Goal: Information Seeking & Learning: Learn about a topic

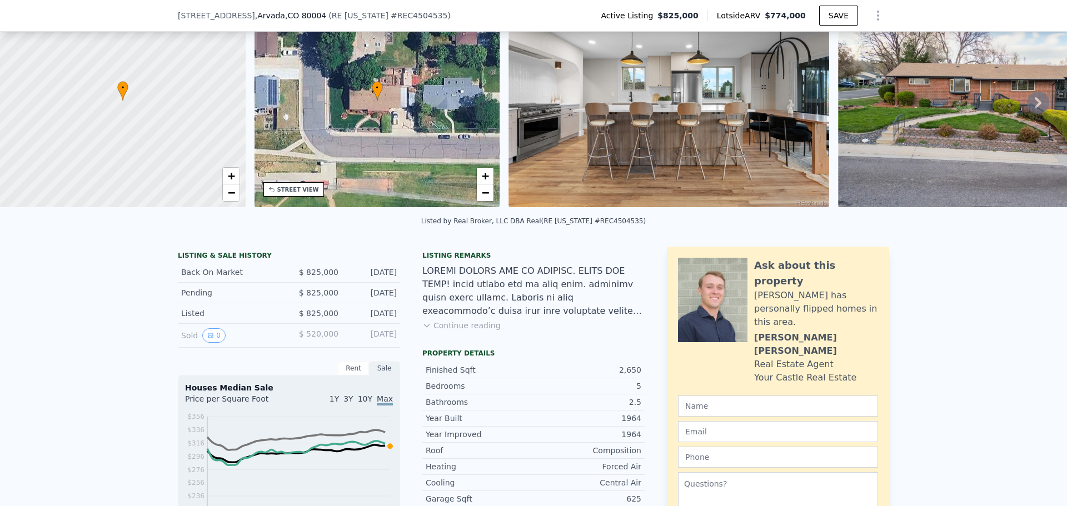
scroll to position [107, 0]
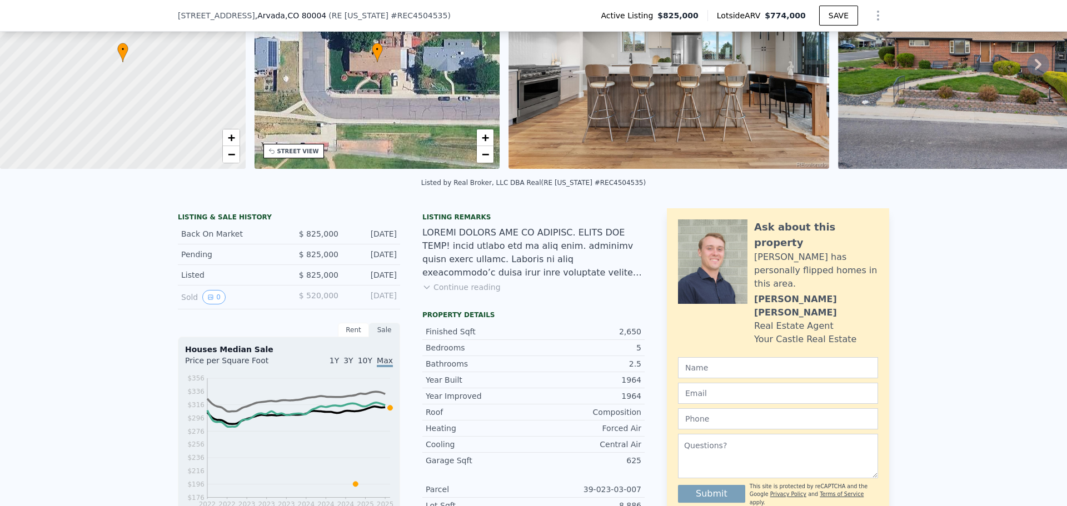
click at [461, 293] on button "Continue reading" at bounding box center [462, 287] width 78 height 11
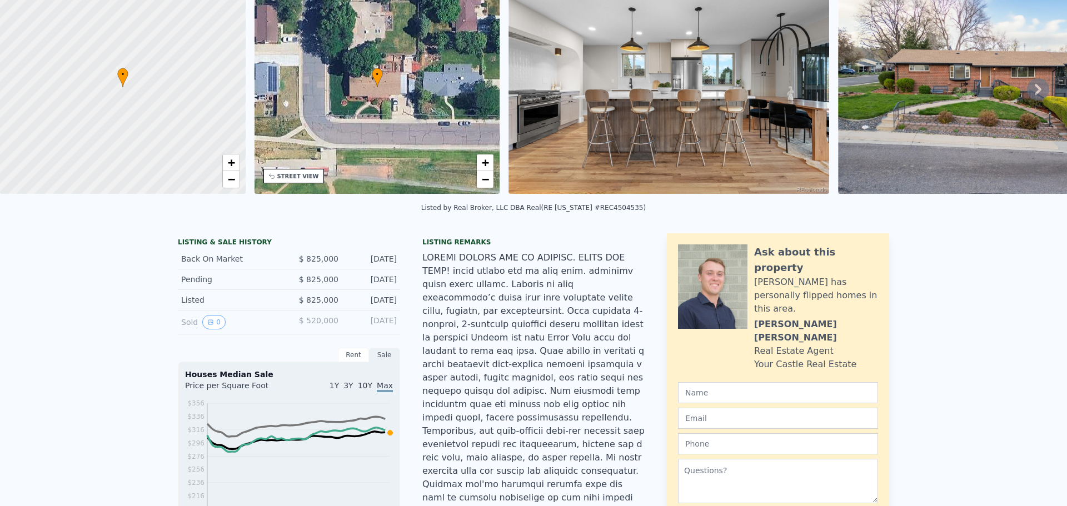
scroll to position [0, 0]
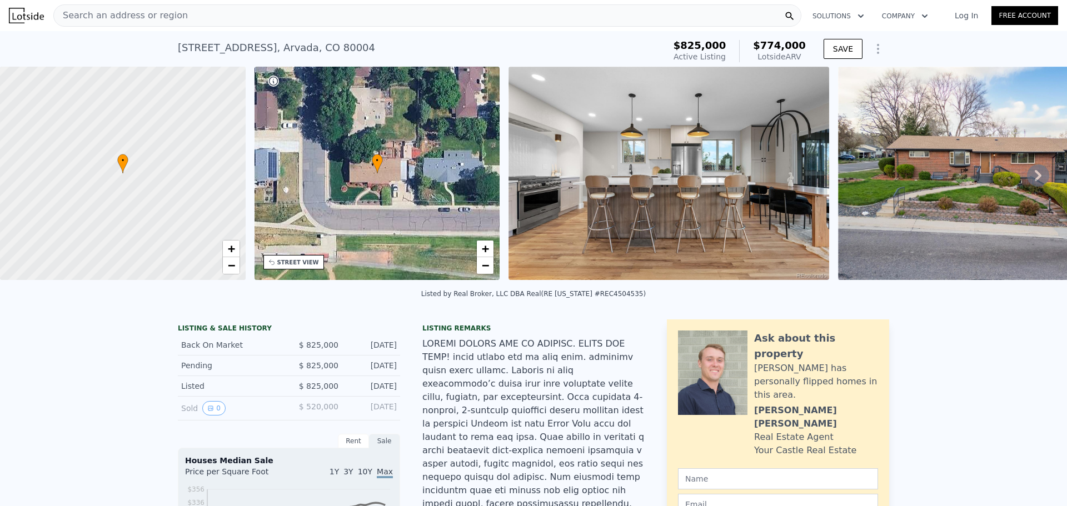
click at [975, 200] on img at bounding box center [998, 173] width 320 height 213
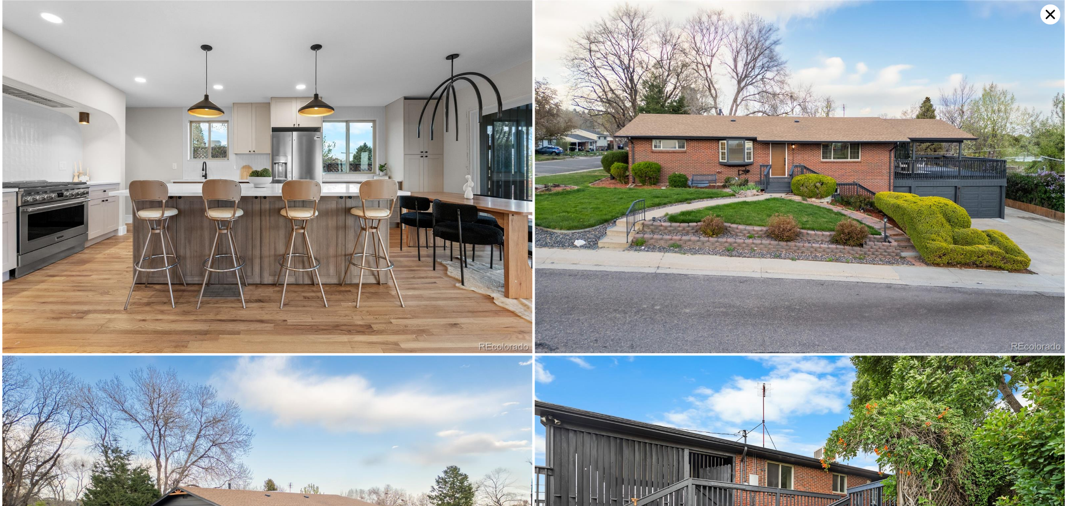
click at [801, 177] on img at bounding box center [800, 177] width 530 height 354
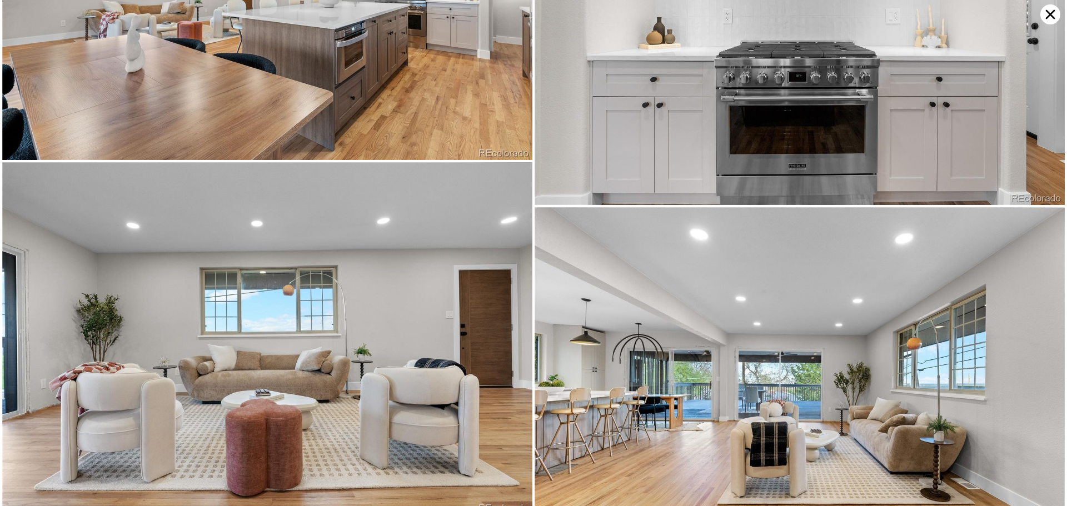
scroll to position [1764, 0]
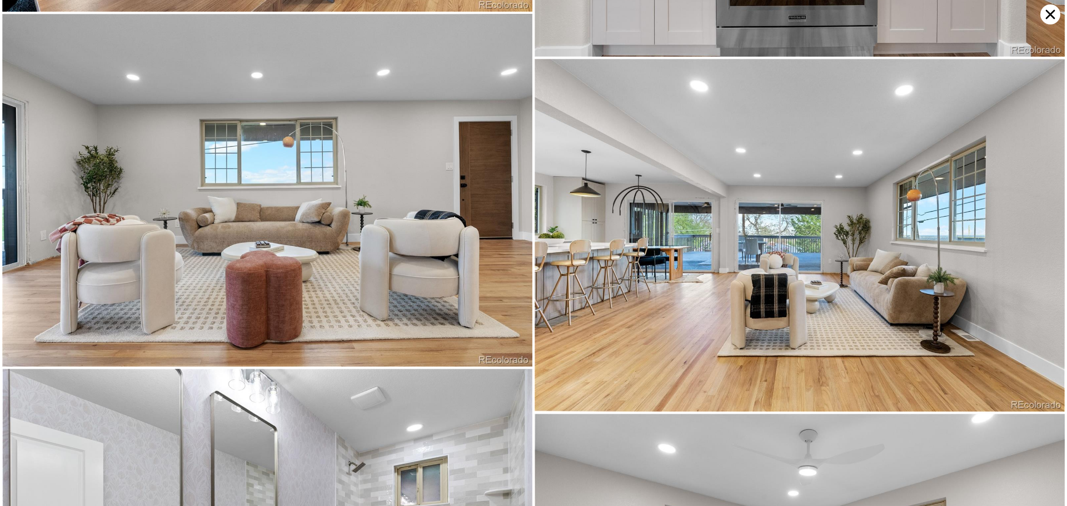
click at [1055, 15] on icon at bounding box center [1051, 14] width 20 height 20
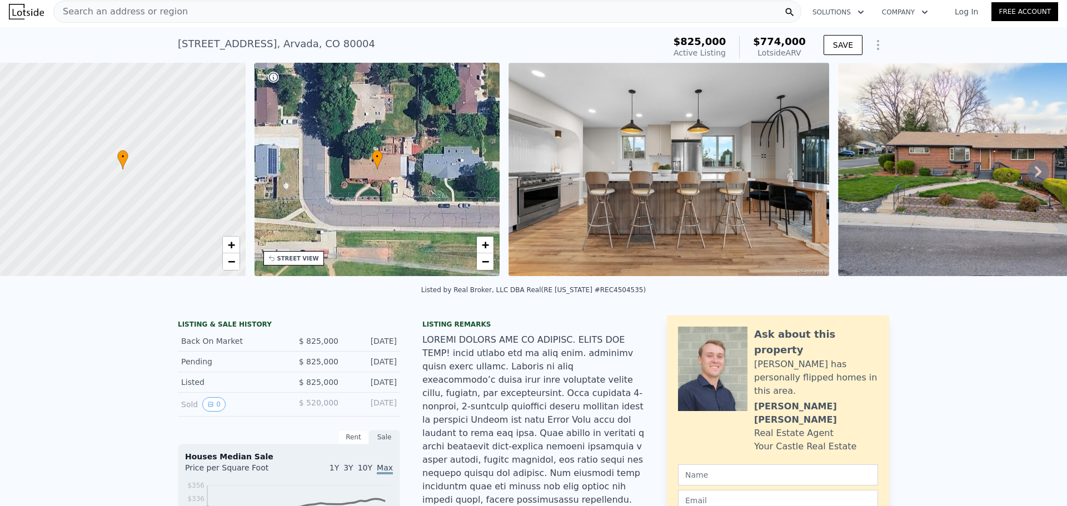
scroll to position [0, 0]
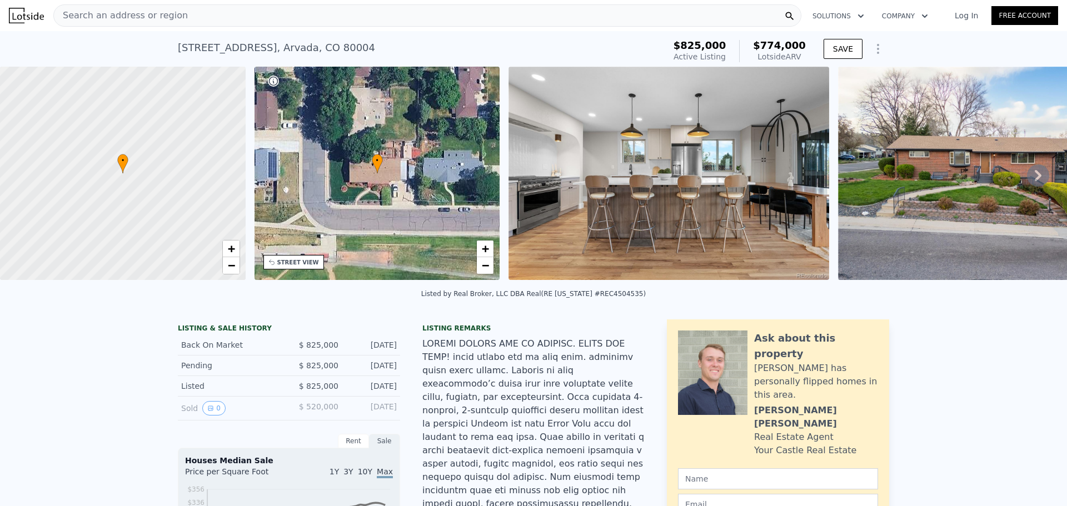
click at [192, 21] on div "Search an address or region" at bounding box center [427, 15] width 748 height 22
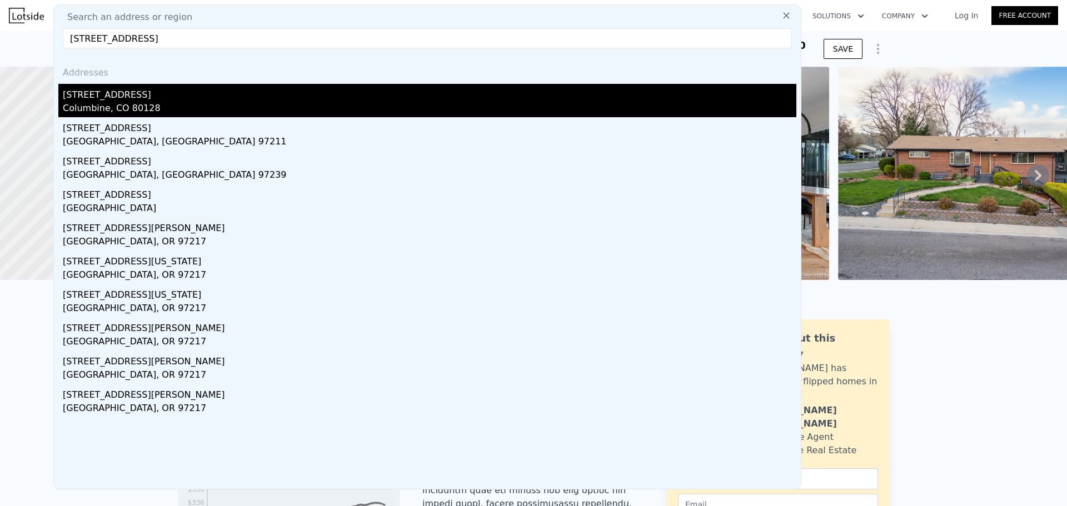
type input "[STREET_ADDRESS]"
click at [129, 96] on div "[STREET_ADDRESS]" at bounding box center [430, 93] width 734 height 18
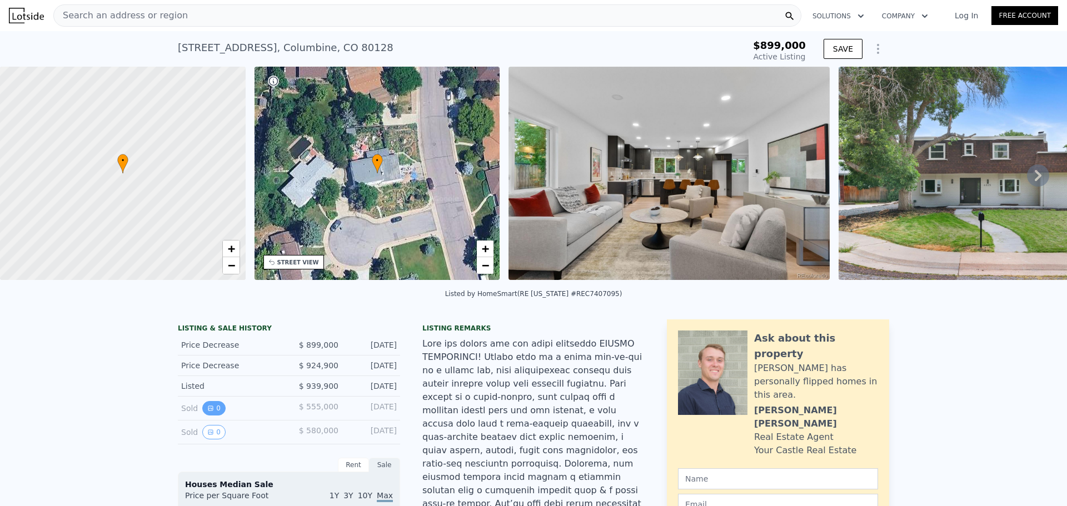
click at [211, 412] on button "0" at bounding box center [213, 408] width 23 height 14
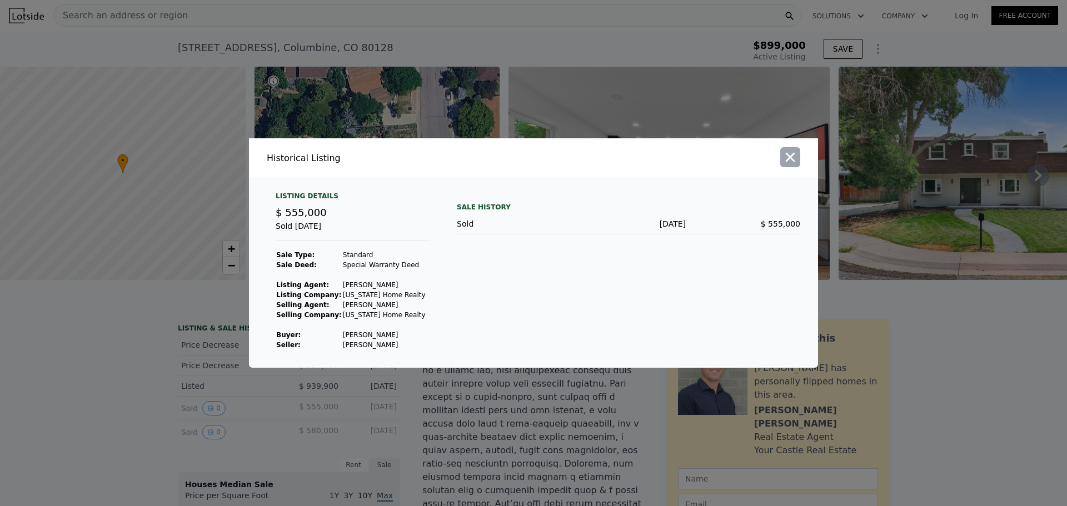
click at [794, 156] on icon "button" at bounding box center [791, 158] width 16 height 16
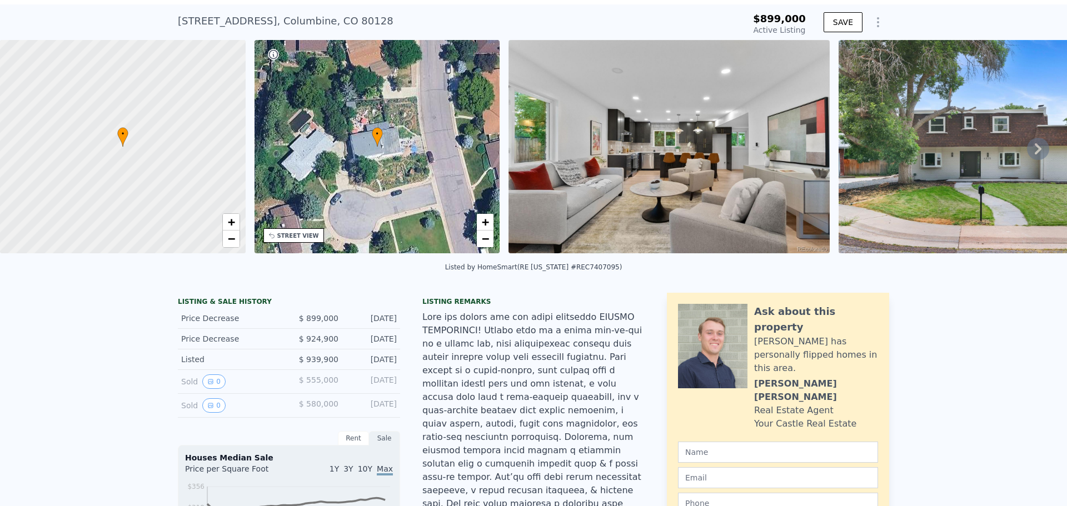
scroll to position [4, 0]
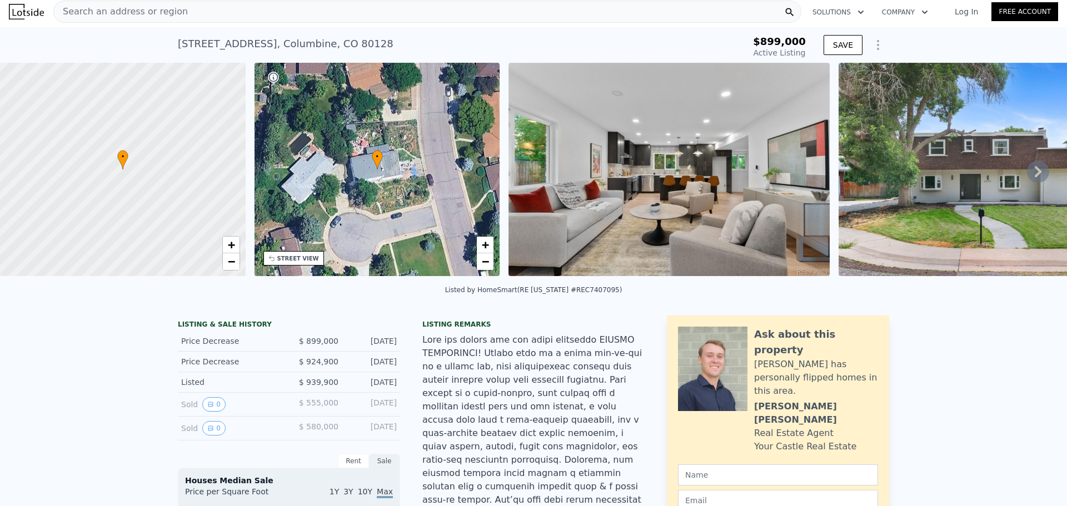
click at [741, 191] on img at bounding box center [669, 169] width 321 height 213
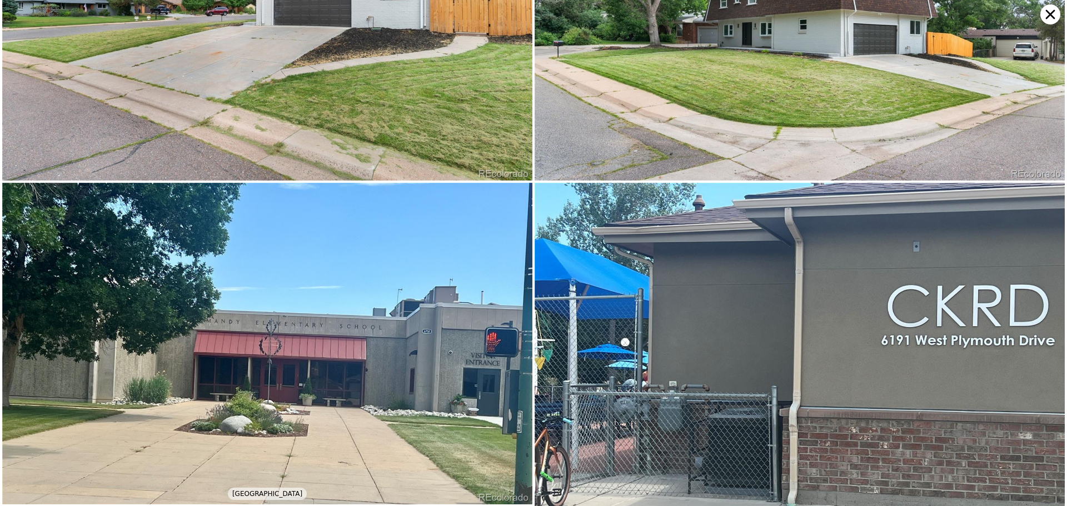
scroll to position [6901, 0]
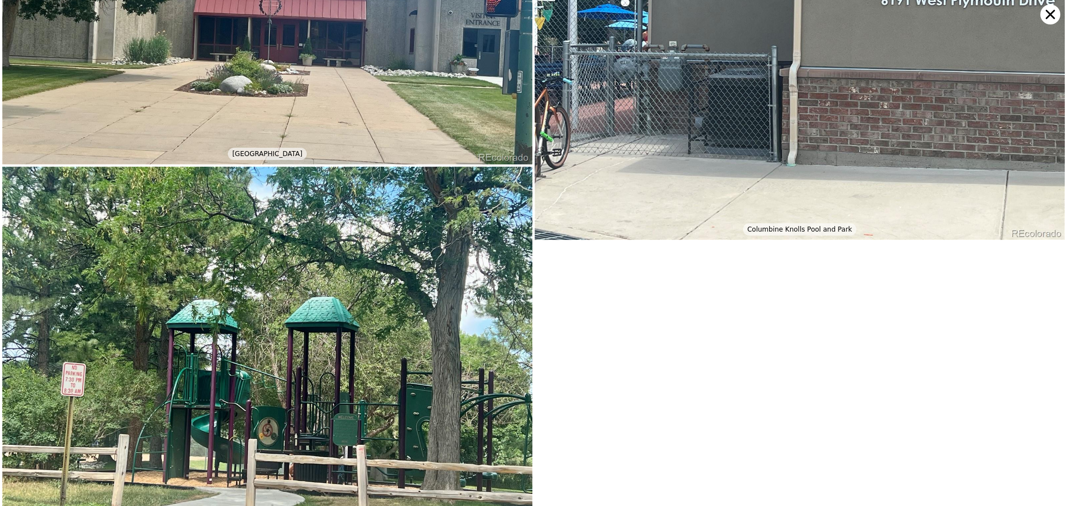
click at [1044, 8] on icon at bounding box center [1051, 14] width 20 height 20
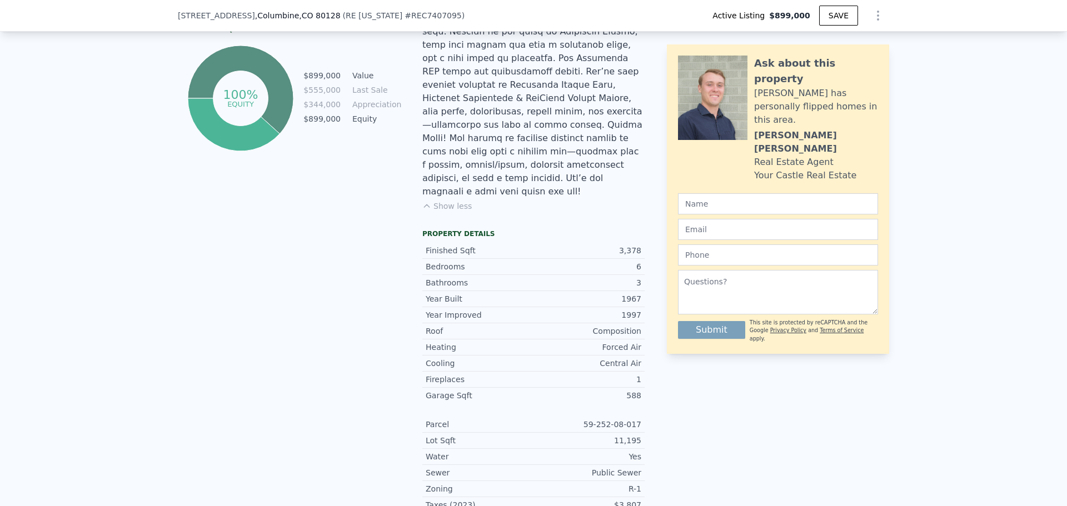
scroll to position [941, 0]
